Goal: Transaction & Acquisition: Purchase product/service

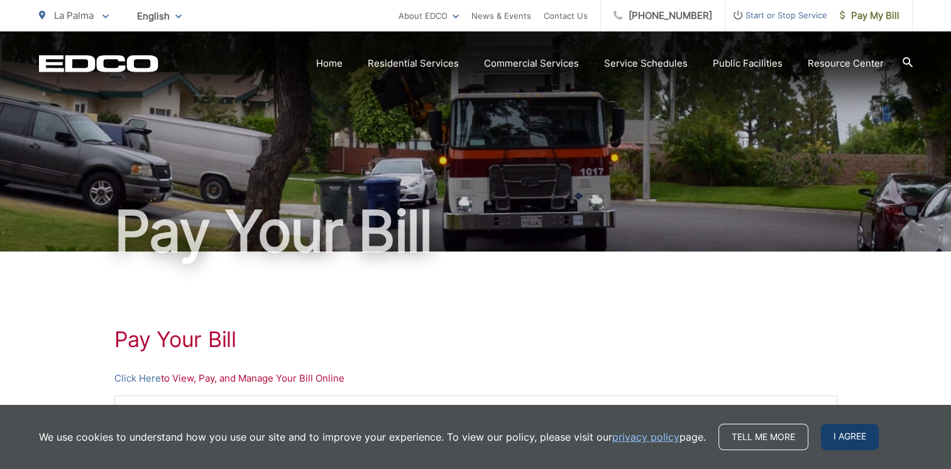
click at [851, 442] on span "I agree" at bounding box center [850, 436] width 58 height 26
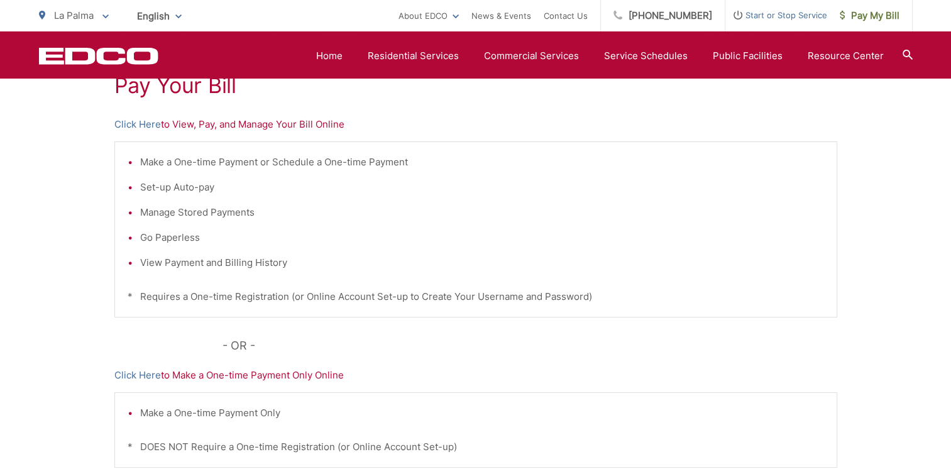
scroll to position [251, 0]
click at [138, 127] on link "Click Here" at bounding box center [137, 126] width 46 height 15
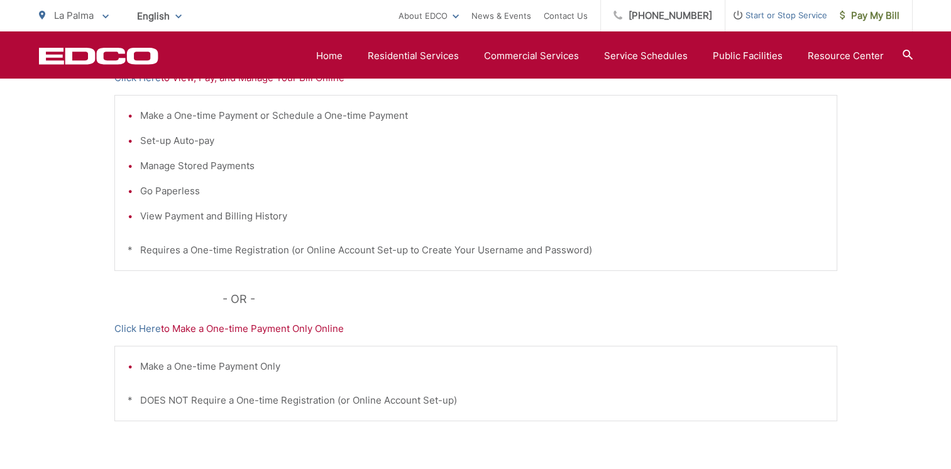
scroll to position [377, 0]
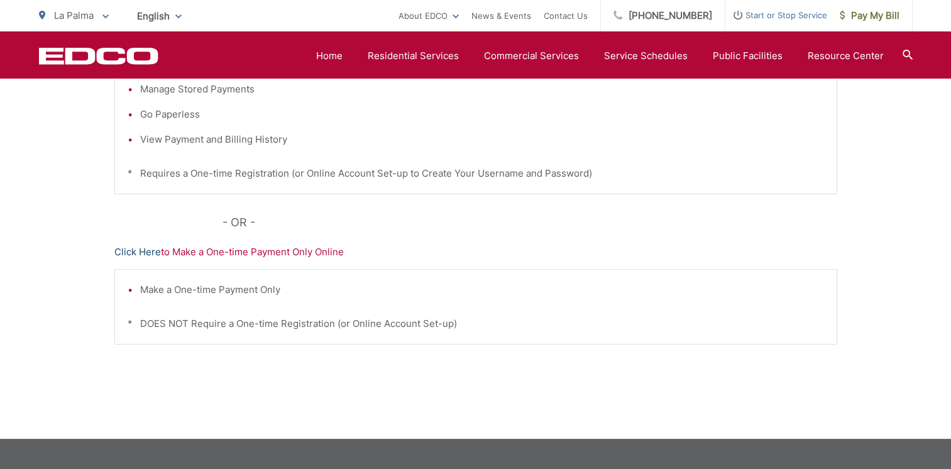
click at [139, 250] on link "Click Here" at bounding box center [137, 251] width 46 height 15
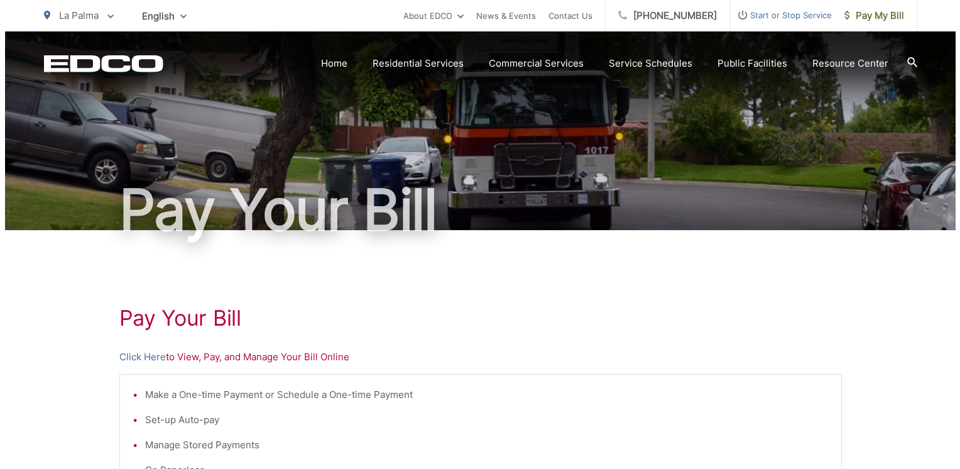
scroll to position [0, 0]
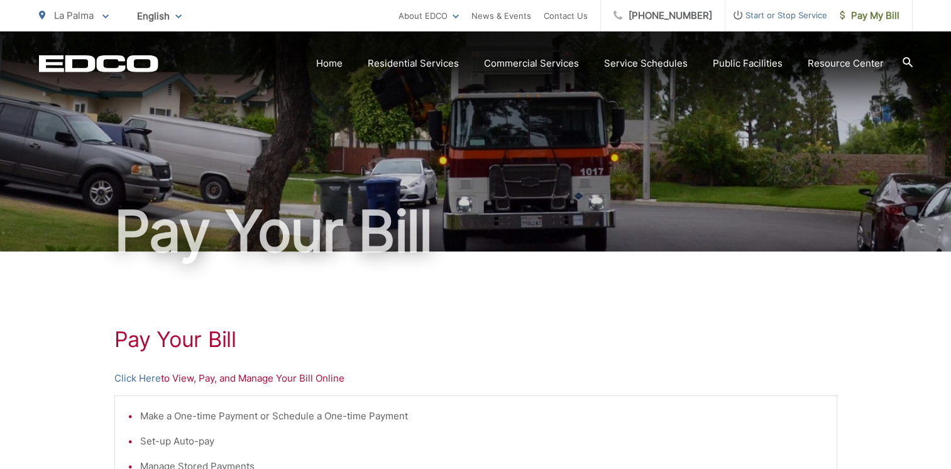
click at [106, 14] on icon at bounding box center [105, 16] width 6 height 4
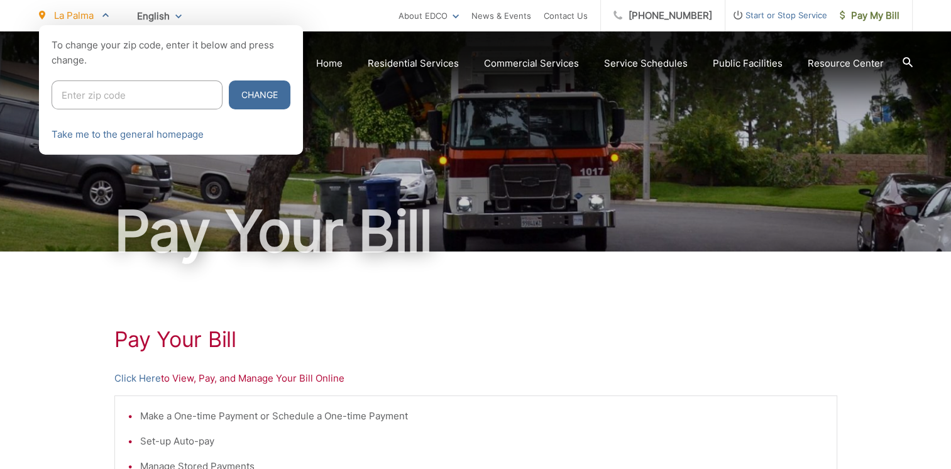
click at [98, 93] on input "Enter zip code" at bounding box center [137, 94] width 171 height 29
type input "92081"
click at [229, 92] on button "Change" at bounding box center [260, 94] width 62 height 29
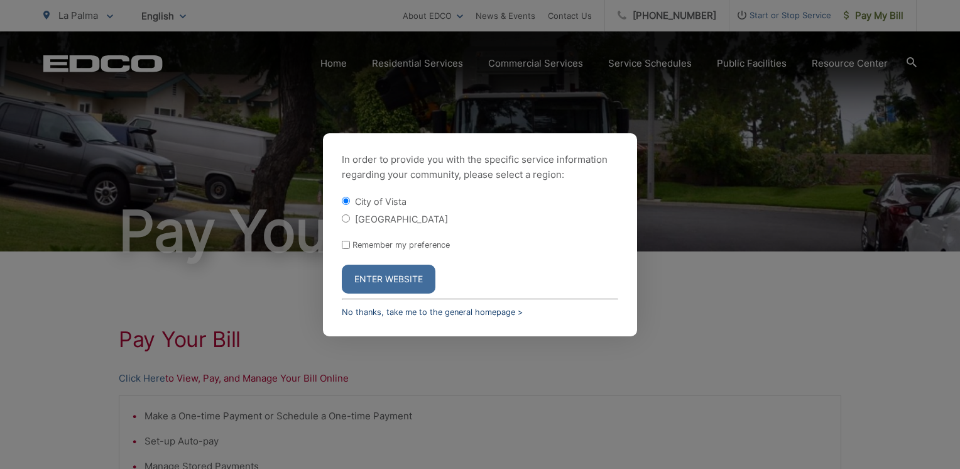
click at [427, 310] on link "No thanks, take me to the general homepage >" at bounding box center [432, 311] width 181 height 9
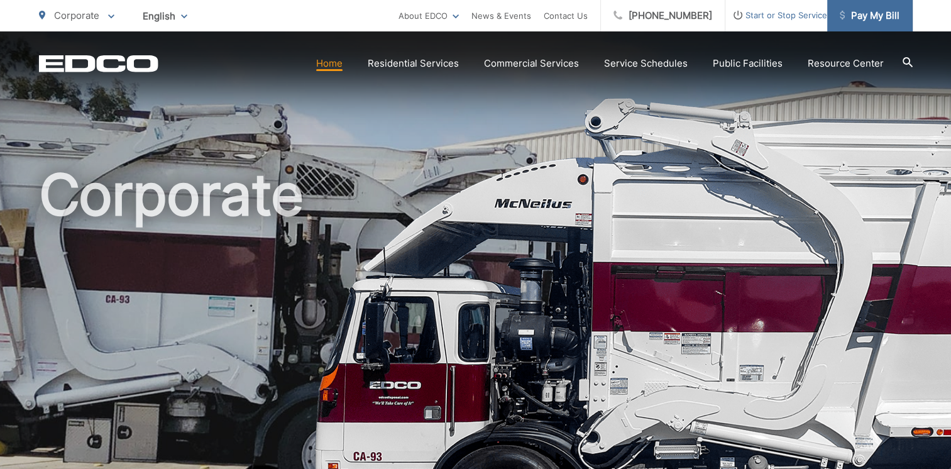
click at [868, 14] on span "Pay My Bill" at bounding box center [869, 15] width 60 height 15
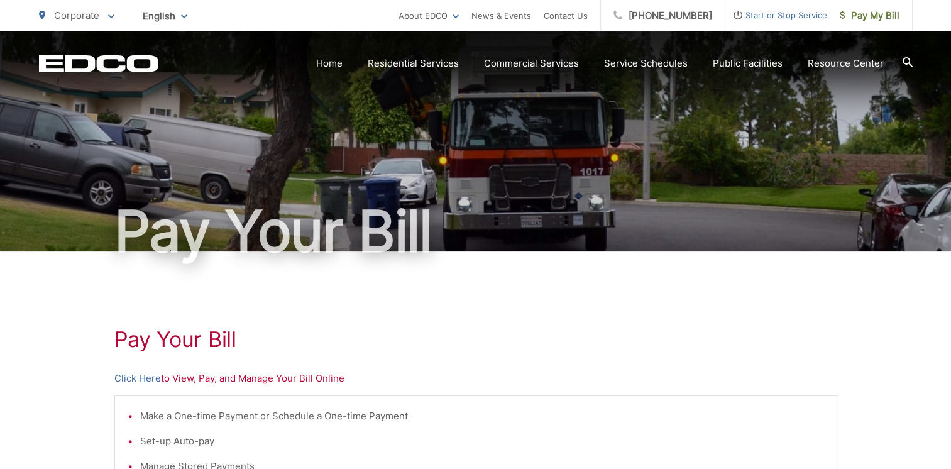
click at [111, 16] on icon at bounding box center [111, 16] width 6 height 4
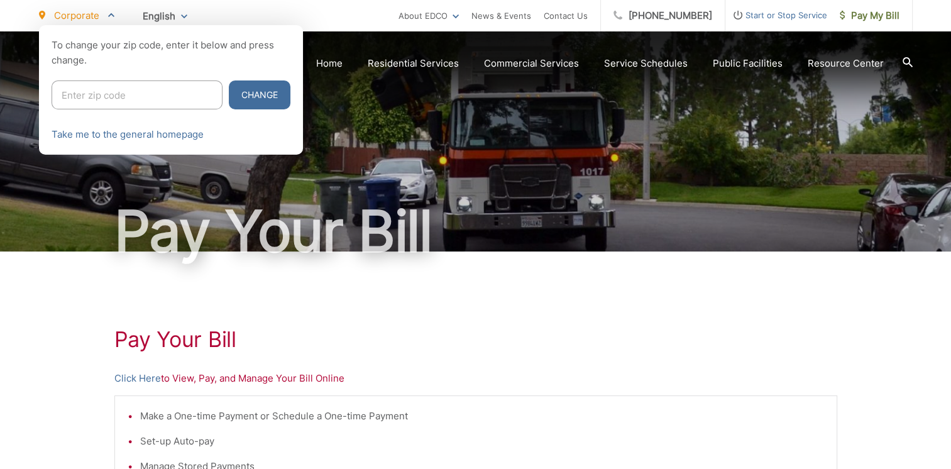
click at [63, 95] on input "Enter zip code" at bounding box center [137, 94] width 171 height 29
type input "92081"
click at [229, 94] on button "Change" at bounding box center [260, 94] width 62 height 29
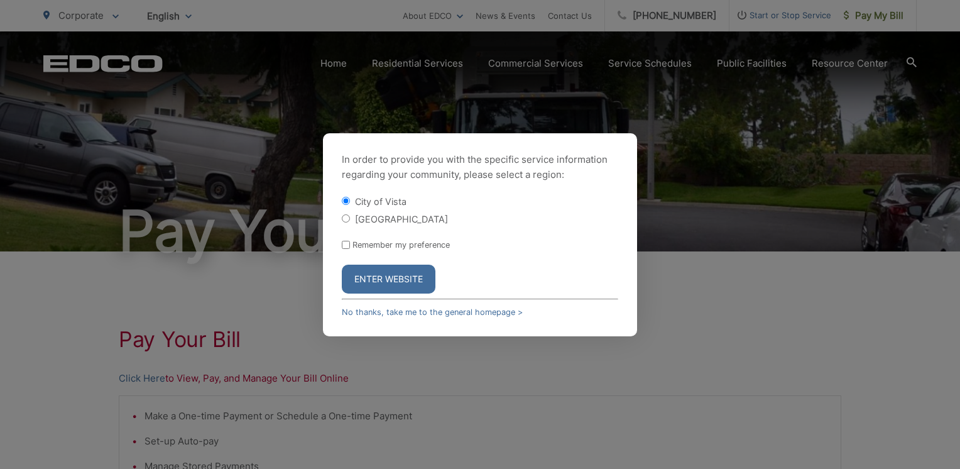
click at [395, 276] on button "Enter Website" at bounding box center [389, 279] width 94 height 29
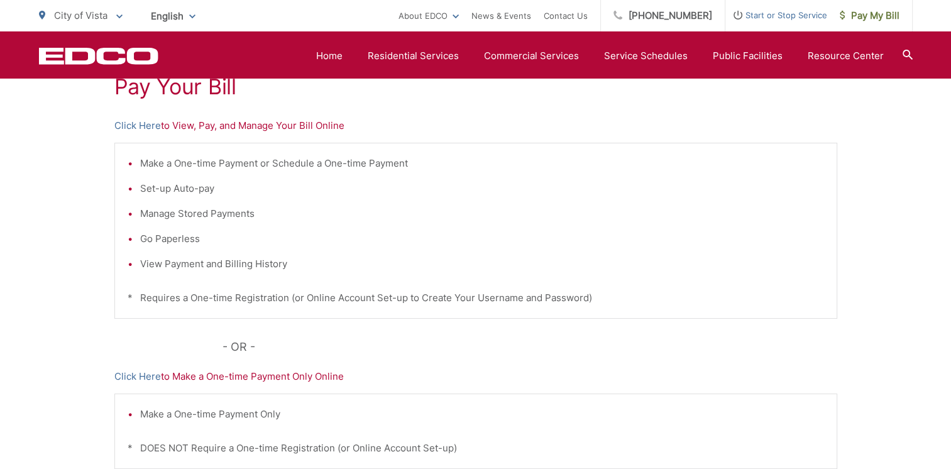
scroll to position [188, 0]
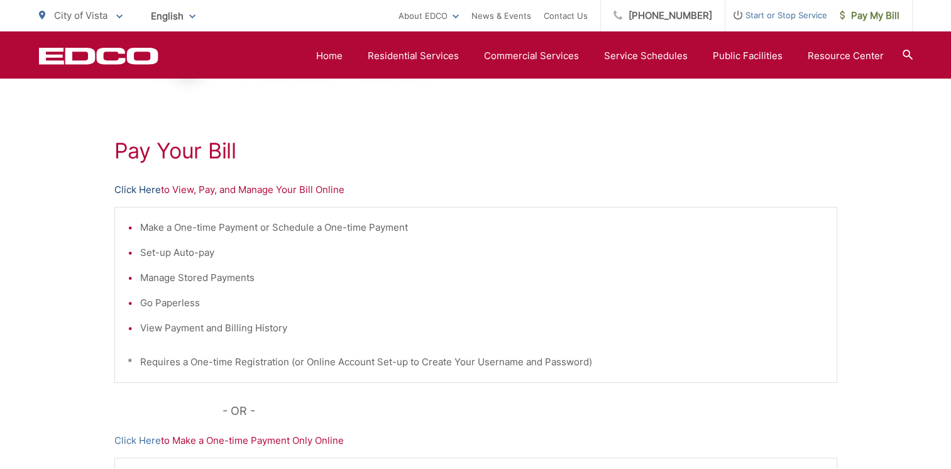
click at [133, 188] on link "Click Here" at bounding box center [137, 189] width 46 height 15
